Goal: Information Seeking & Learning: Learn about a topic

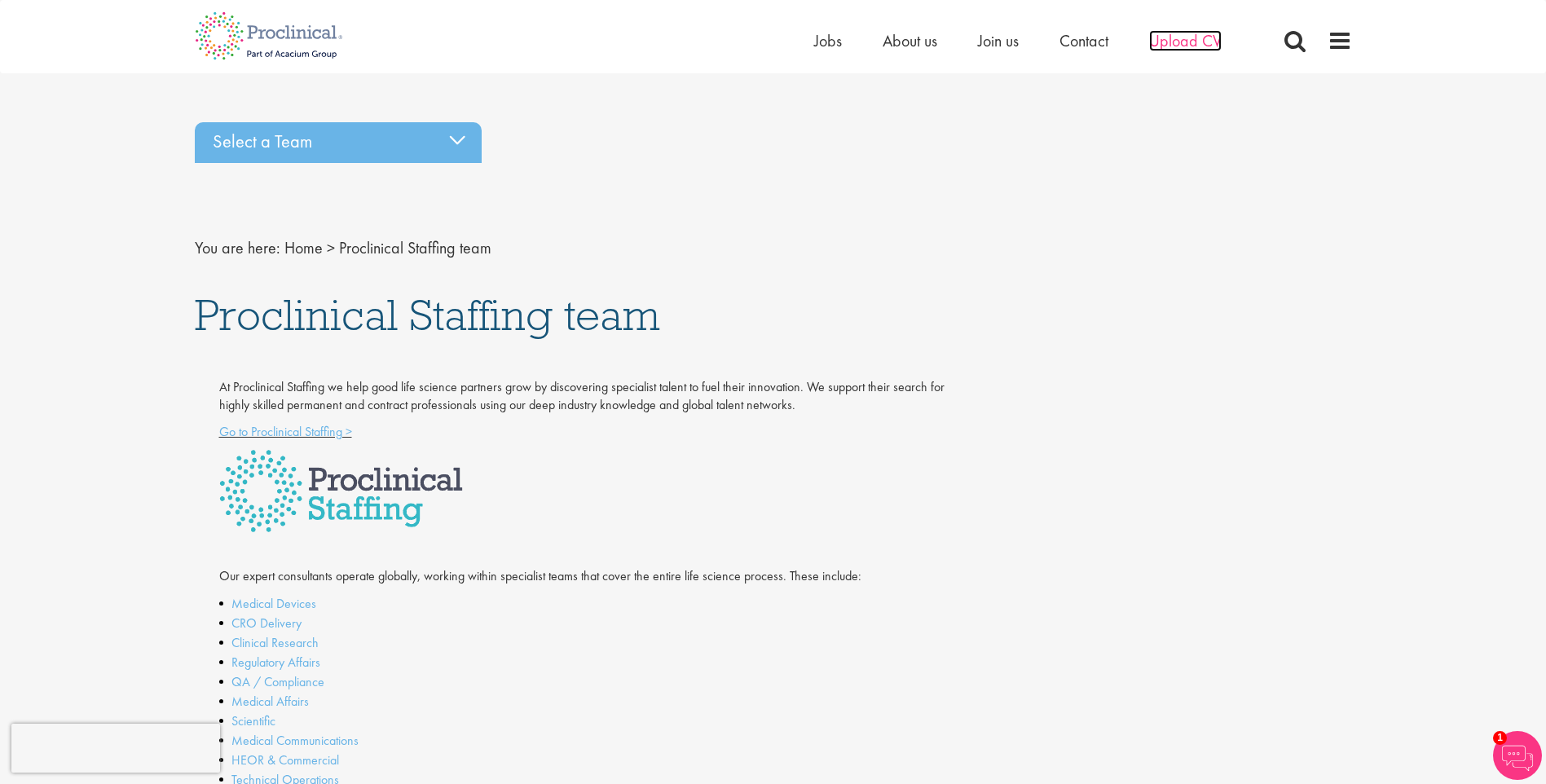
click at [1175, 51] on span "Upload CV" at bounding box center [1185, 41] width 72 height 22
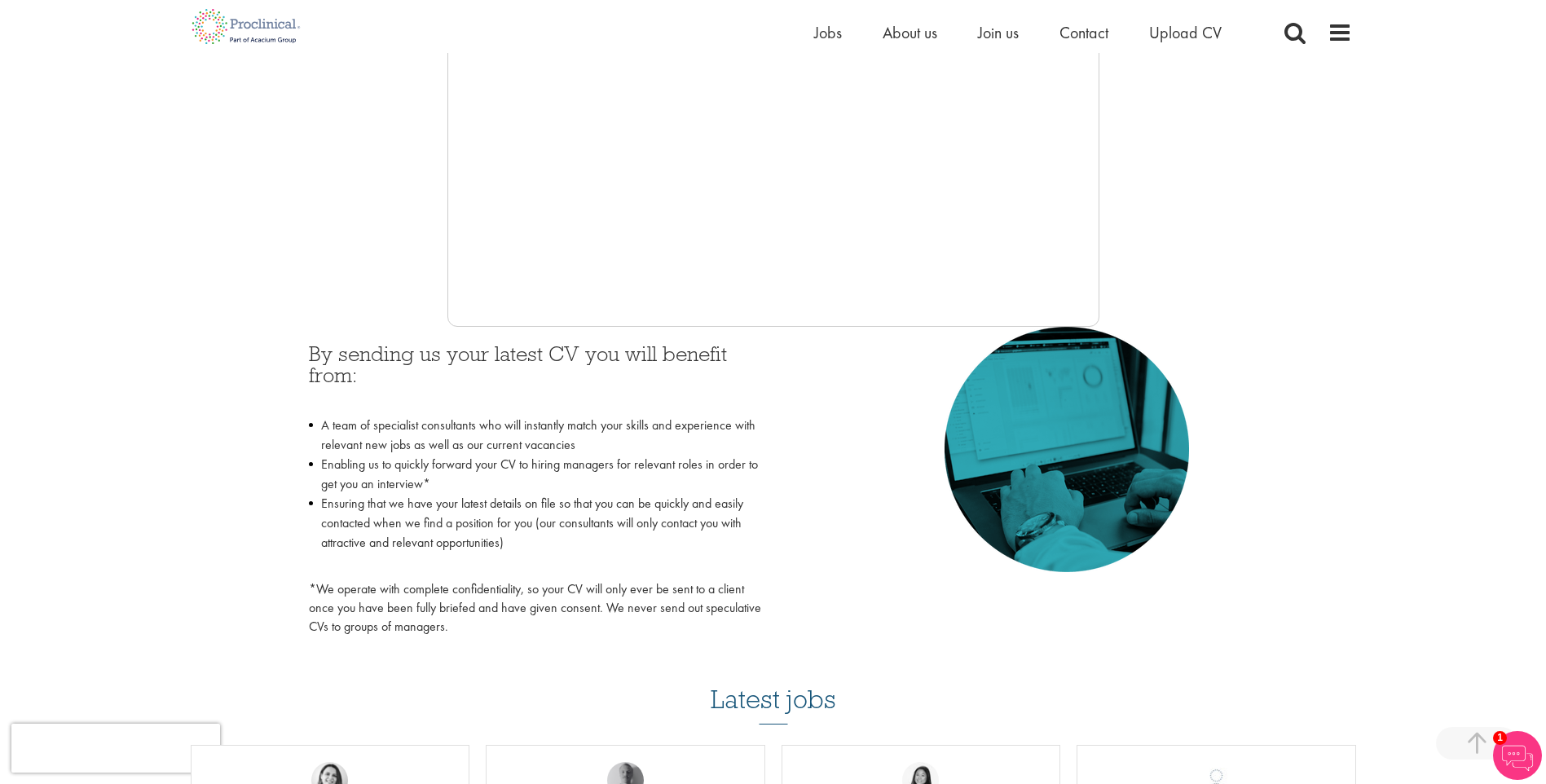
scroll to position [244, 0]
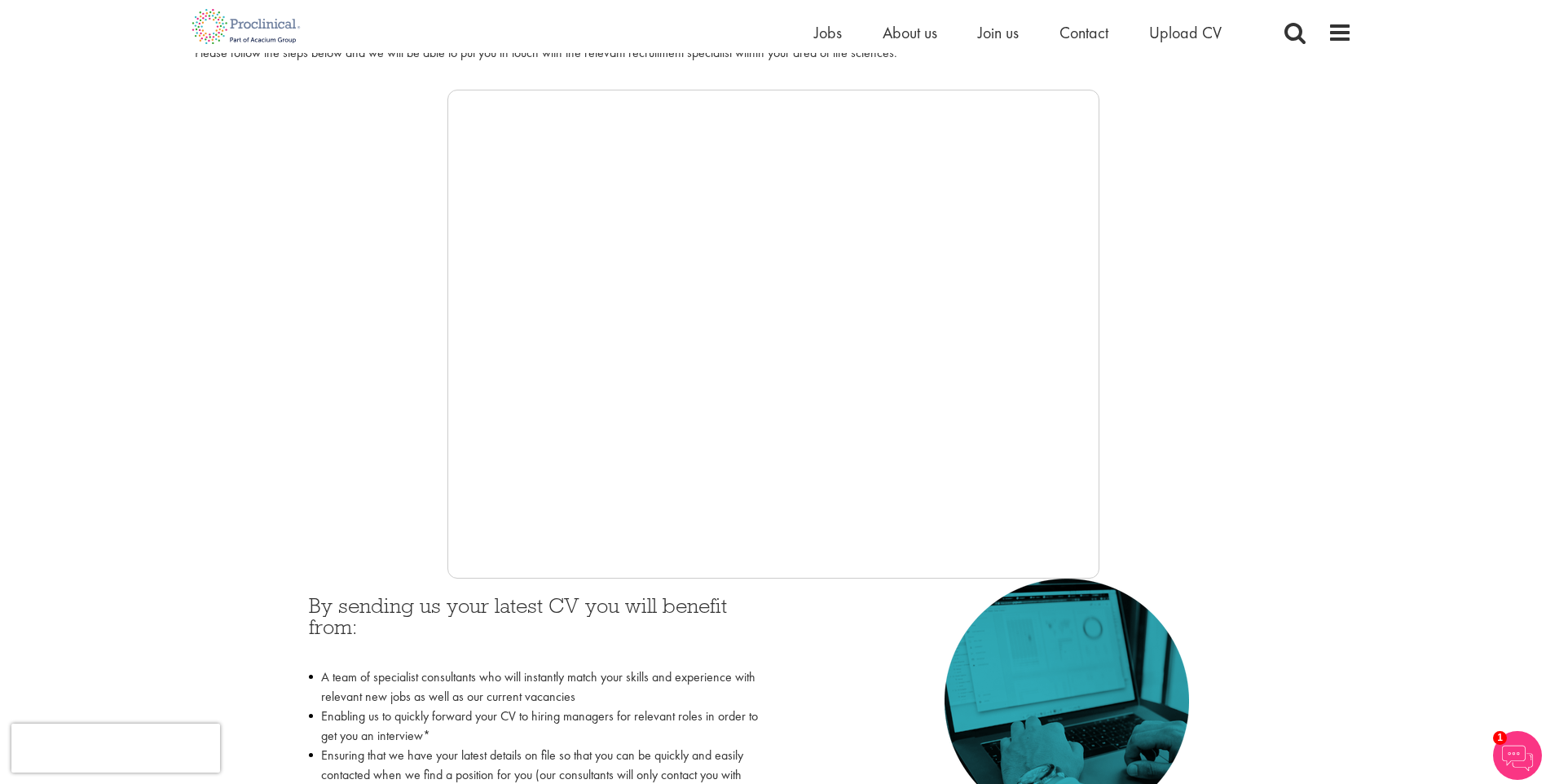
click at [816, 44] on li "Jobs" at bounding box center [828, 32] width 27 height 24
click at [819, 32] on span "Jobs" at bounding box center [828, 33] width 27 height 22
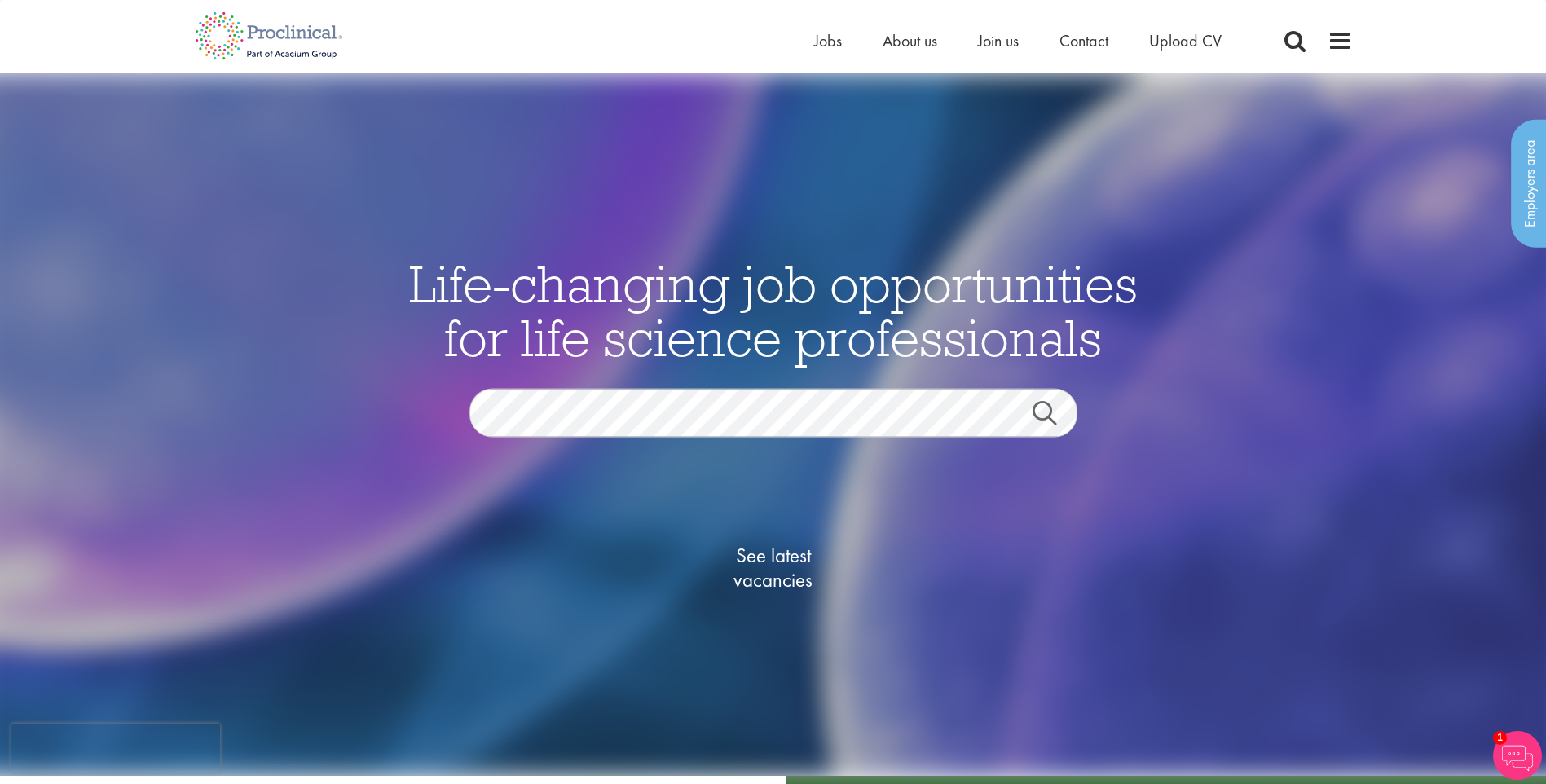
click at [1040, 414] on link "Search" at bounding box center [1055, 416] width 70 height 32
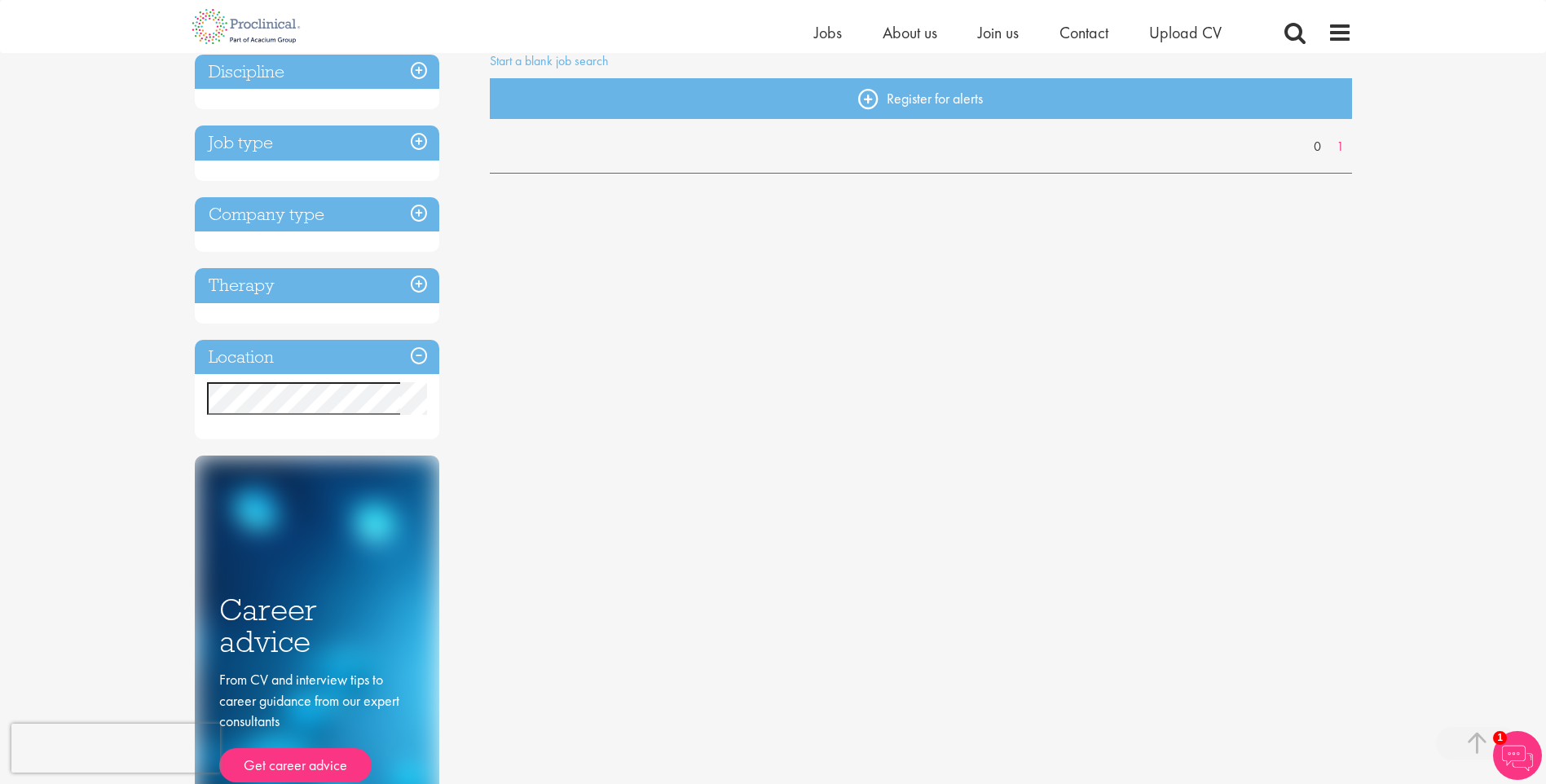
scroll to position [163, 0]
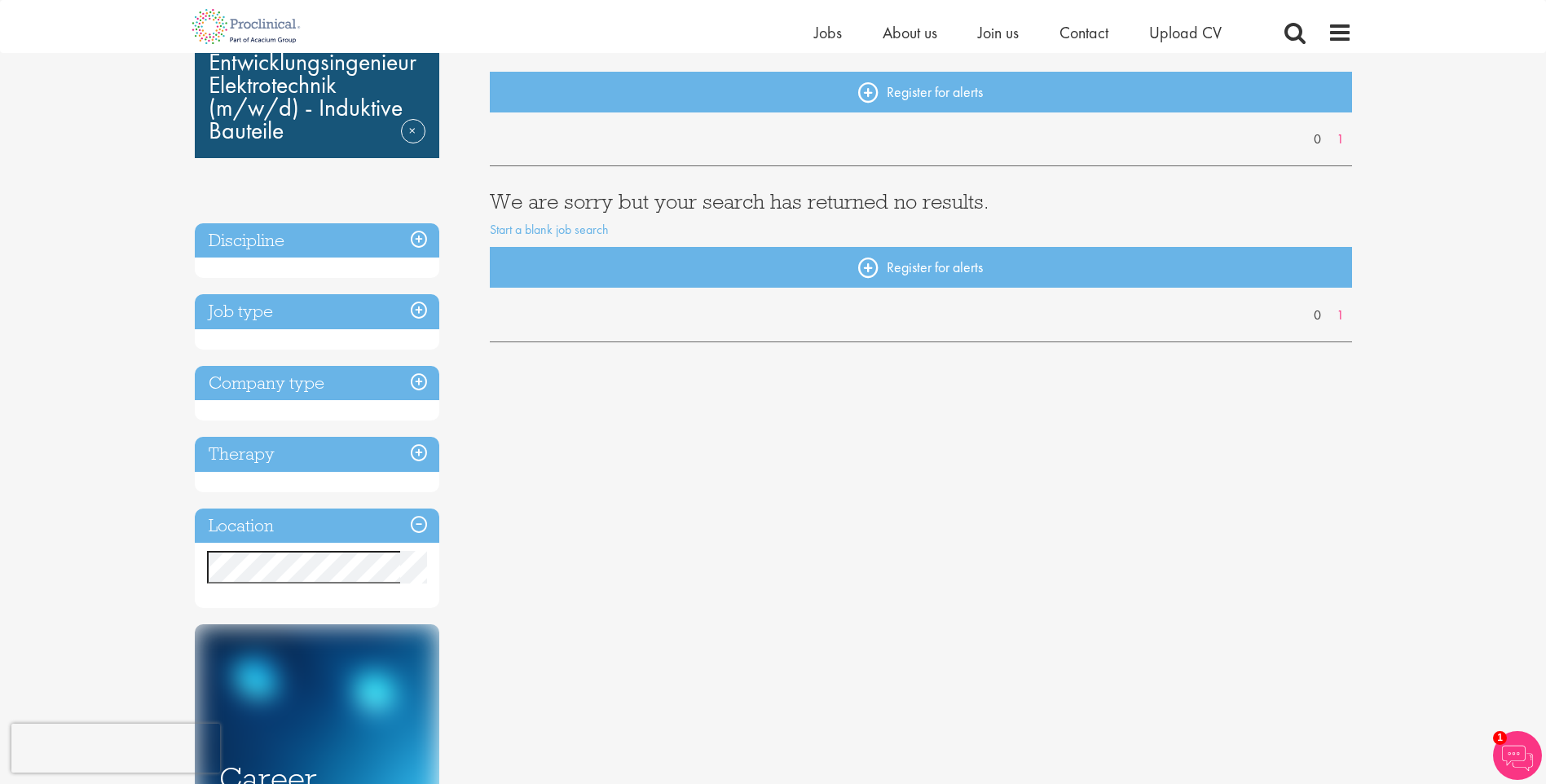
click at [389, 457] on h3 "Therapy" at bounding box center [317, 455] width 244 height 35
drag, startPoint x: 333, startPoint y: 392, endPoint x: 368, endPoint y: 381, distance: 36.7
click at [335, 391] on h3 "Company type" at bounding box center [317, 383] width 244 height 35
click at [385, 386] on h3 "Company type" at bounding box center [317, 383] width 244 height 35
click at [340, 308] on h3 "Job type" at bounding box center [317, 312] width 244 height 35
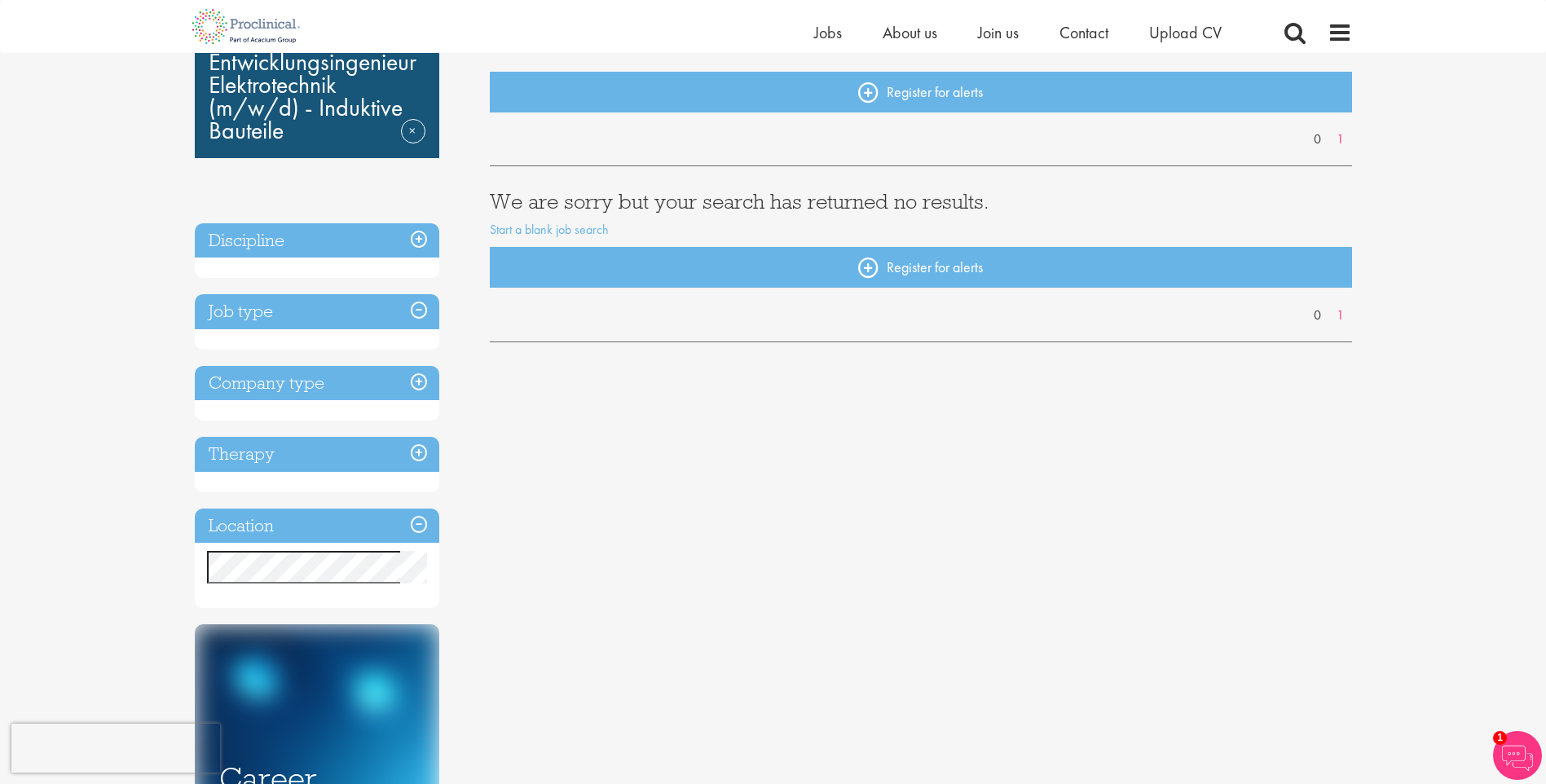
click at [358, 230] on h3 "Discipline" at bounding box center [317, 240] width 244 height 35
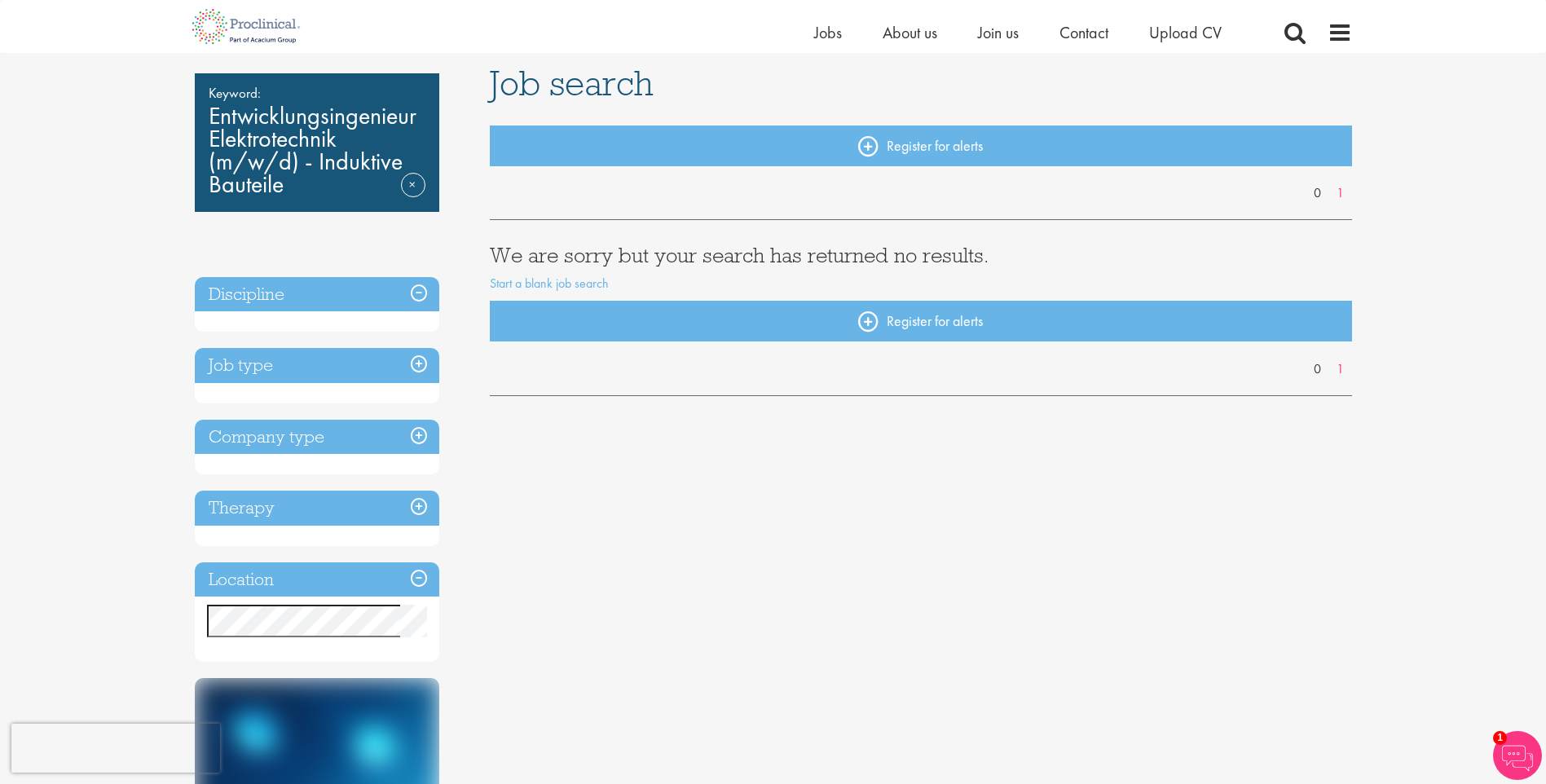
scroll to position [0, 0]
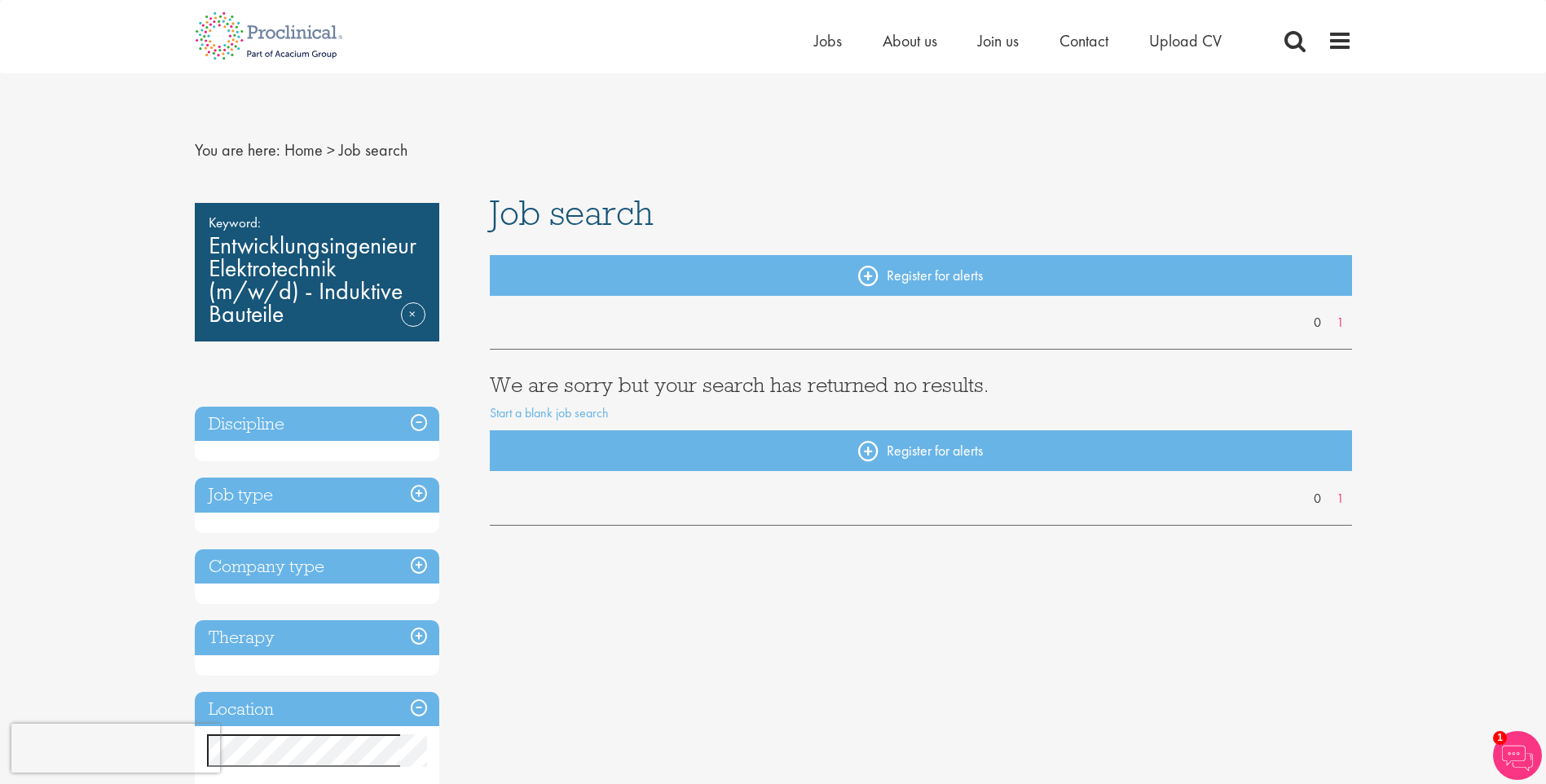
click at [326, 291] on div "Keyword: Entwicklungsingenieur Elektrotechnik (m/w/d) - Induktive Bauteile Remo…" at bounding box center [317, 273] width 244 height 139
click at [296, 315] on div "Keyword: Entwicklungsingenieur Elektrotechnik (m/w/d) - Induktive Bauteile Remo…" at bounding box center [317, 273] width 244 height 139
click at [408, 317] on link "Remove" at bounding box center [413, 326] width 24 height 47
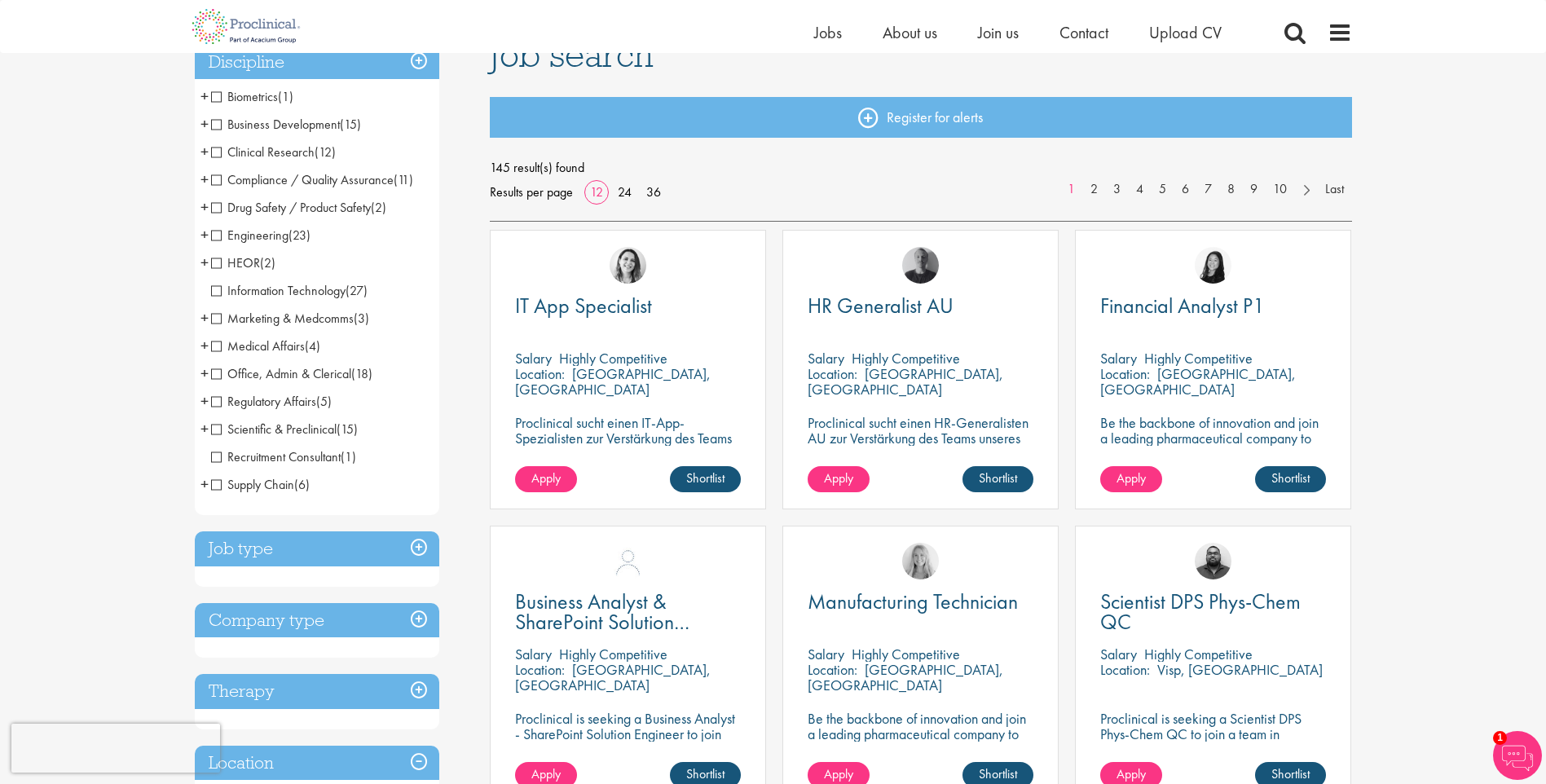
scroll to position [163, 0]
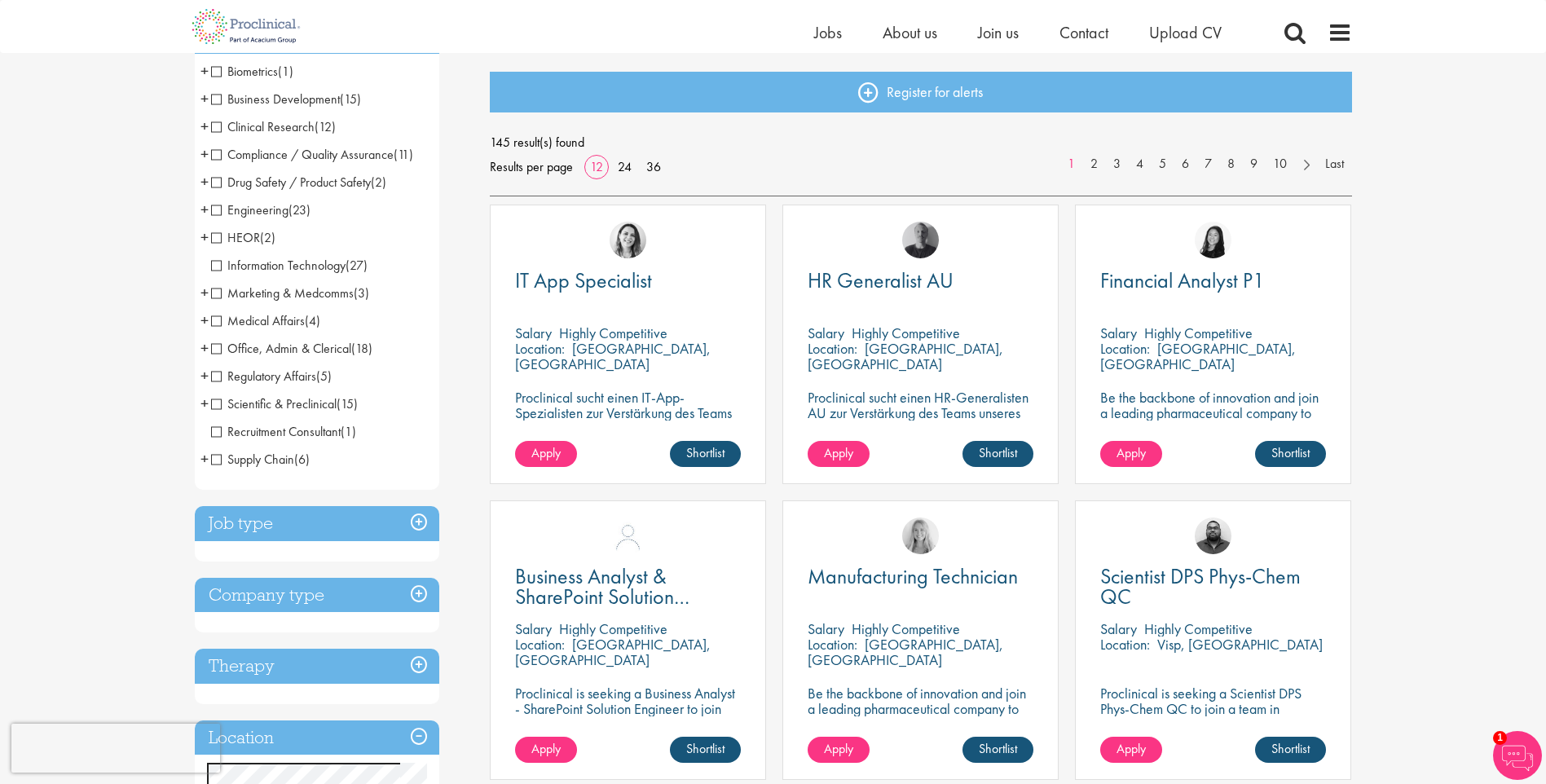
click at [335, 524] on h3 "Job type" at bounding box center [317, 524] width 244 height 35
